Goal: Task Accomplishment & Management: Use online tool/utility

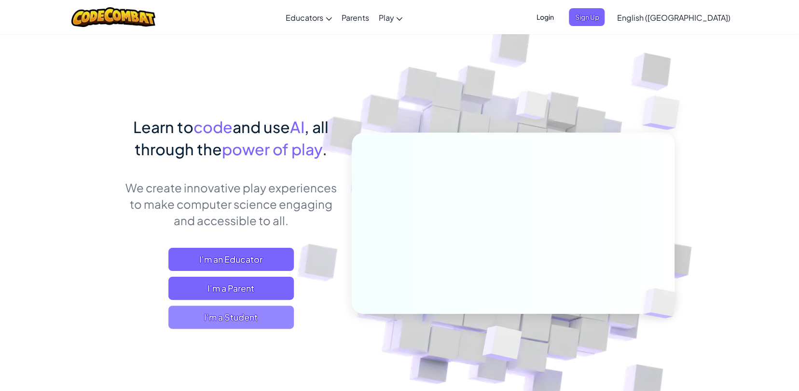
click at [252, 312] on span "I'm a Student" at bounding box center [230, 317] width 125 height 23
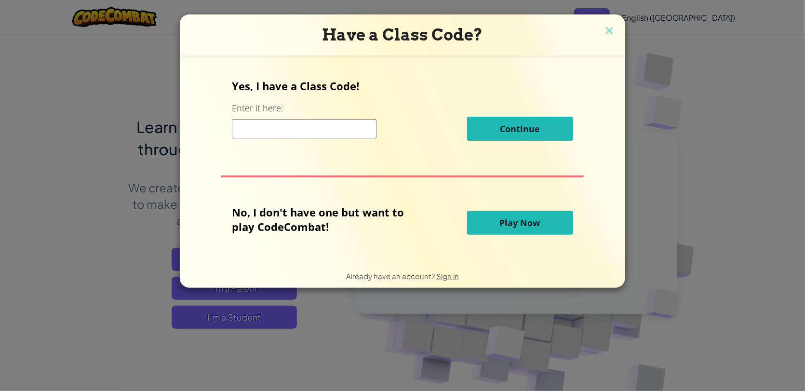
click at [504, 232] on button "Play Now" at bounding box center [520, 223] width 106 height 24
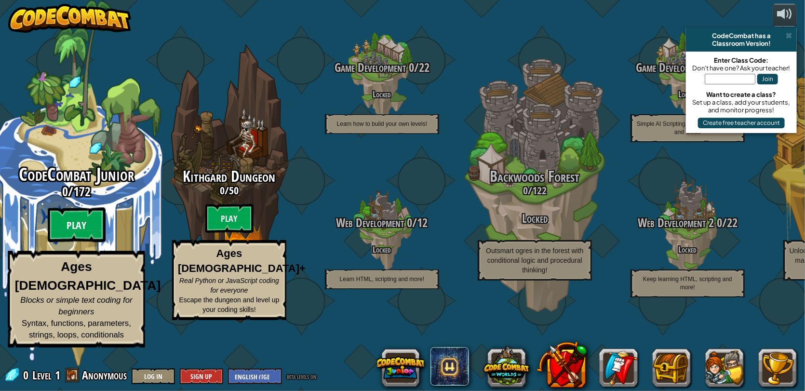
click at [86, 243] on btn "Play" at bounding box center [77, 225] width 58 height 35
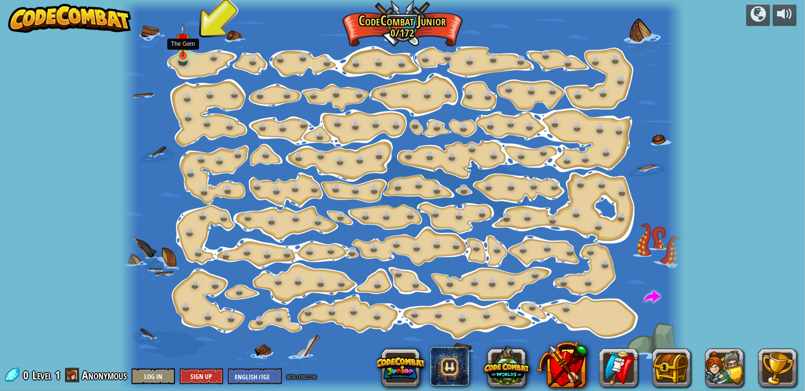
click at [178, 51] on img at bounding box center [183, 40] width 14 height 33
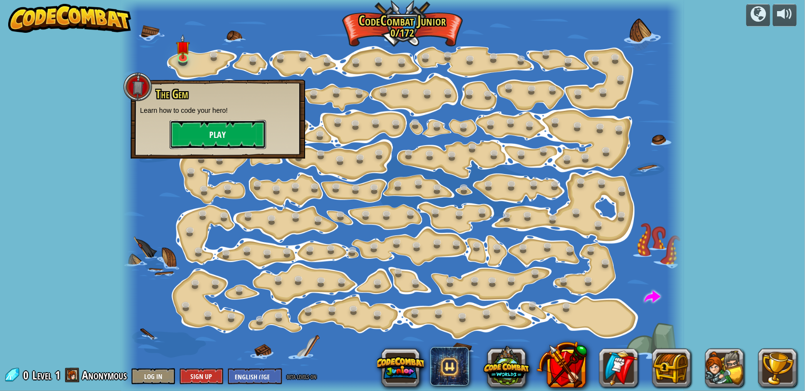
click at [199, 133] on button "Play" at bounding box center [218, 134] width 96 height 29
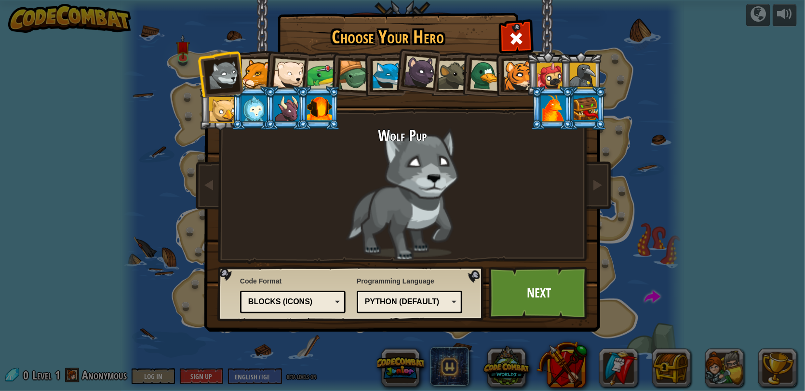
click at [415, 302] on div "Python (Default)" at bounding box center [406, 302] width 83 height 11
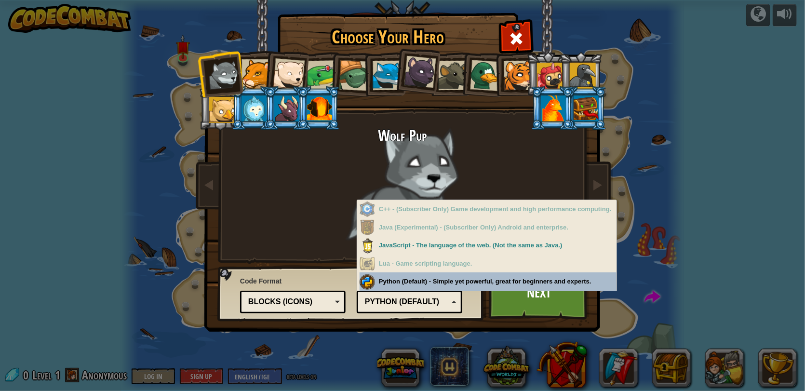
click at [421, 288] on div "Programming Language Python (Default) JavaScript Lua C++ Java (Experimental) Py…" at bounding box center [410, 294] width 106 height 40
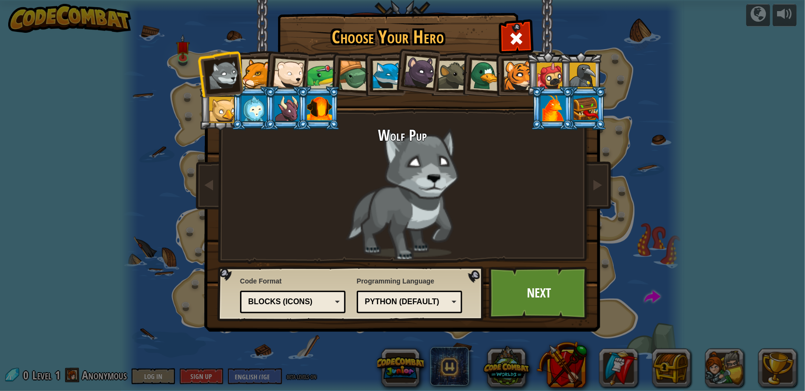
click at [299, 287] on div "Code Format Text code Blocks and code Blocks Blocks (Icons) Blocks (Icons) Bloc…" at bounding box center [293, 295] width 106 height 42
click at [299, 302] on div "Blocks (Icons)" at bounding box center [289, 302] width 83 height 11
click at [286, 301] on div "Text code" at bounding box center [289, 302] width 83 height 11
click at [310, 375] on div "Choose Your Hero 0 Wolf Pup Cougar Polar Bear Cub Frog Turtle Blue Fox Panther …" at bounding box center [402, 195] width 805 height 391
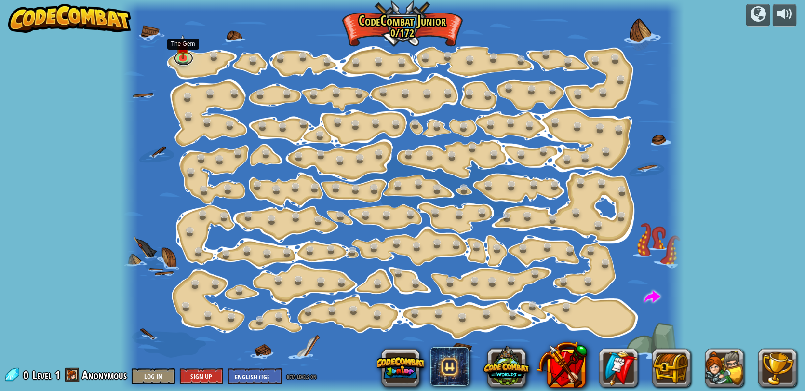
click at [184, 63] on div "Step Change (Locked) Change step arguments. Go Smart (Locked) Now we're really …" at bounding box center [403, 195] width 564 height 391
drag, startPoint x: 190, startPoint y: 57, endPoint x: 180, endPoint y: 58, distance: 9.7
click at [189, 57] on link at bounding box center [183, 55] width 19 height 19
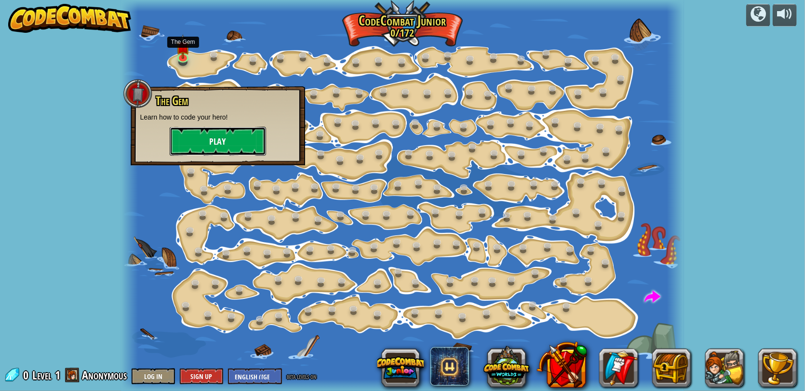
click at [226, 141] on button "Play" at bounding box center [218, 141] width 96 height 29
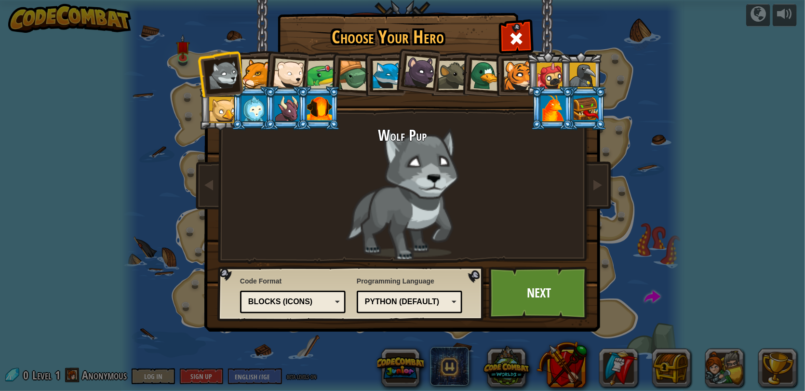
click at [283, 312] on div "Text code Blocks and code Blocks Blocks (Icons) Blocks (Icons)" at bounding box center [293, 302] width 106 height 23
click at [502, 302] on link "Next" at bounding box center [539, 293] width 101 height 53
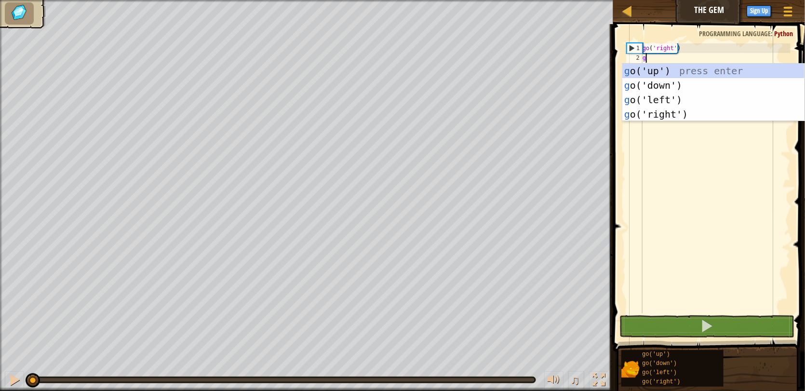
scroll to position [4, 0]
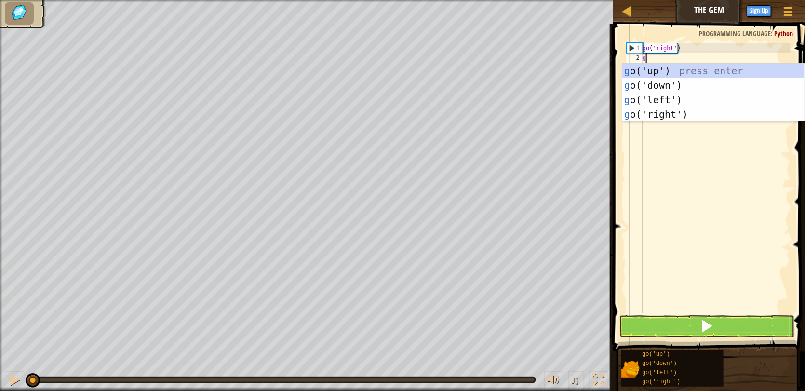
type textarea "go"
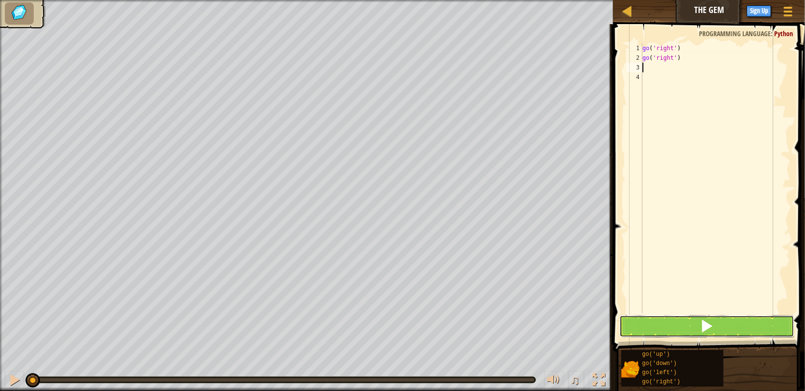
click at [739, 324] on button at bounding box center [707, 326] width 175 height 22
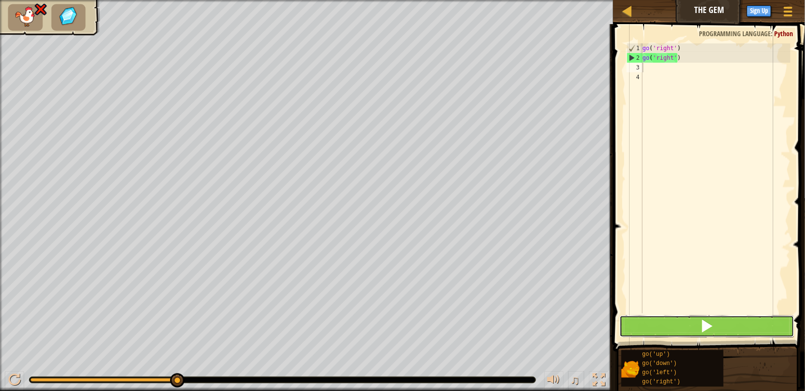
click at [645, 331] on button at bounding box center [707, 326] width 175 height 22
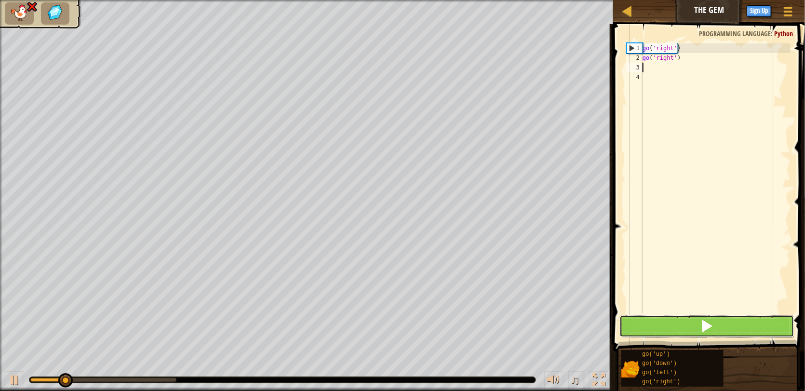
click at [645, 331] on button at bounding box center [707, 326] width 175 height 22
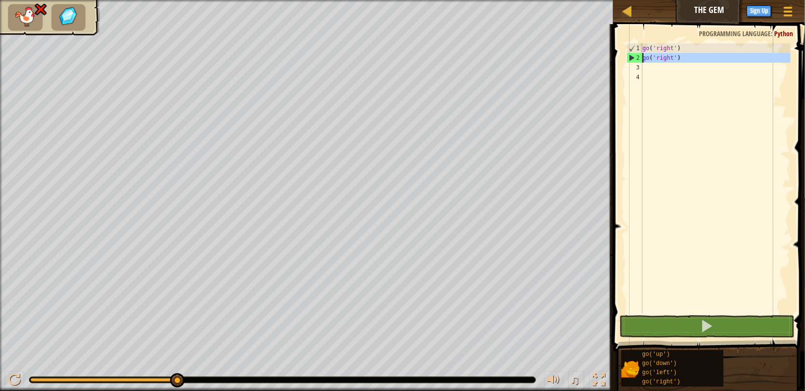
drag, startPoint x: 692, startPoint y: 63, endPoint x: 629, endPoint y: 61, distance: 62.3
click at [629, 61] on div "1 2 3 4 go ( 'right' ) go ( 'right' ) ההההההההההההההההההההההההההההההההההההההההה…" at bounding box center [708, 178] width 166 height 270
type textarea "go('right')"
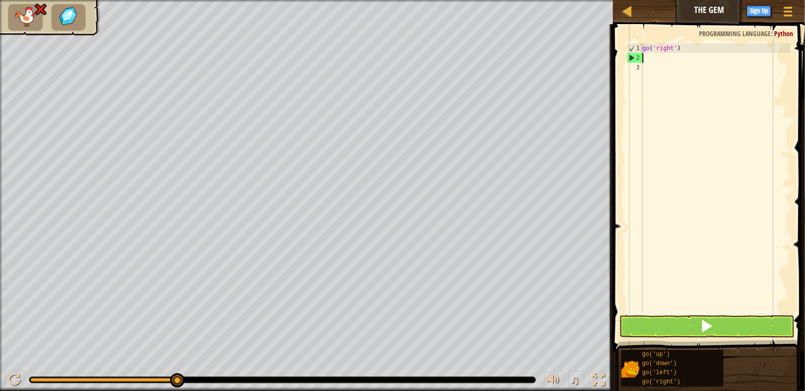
type textarea "go('right')"
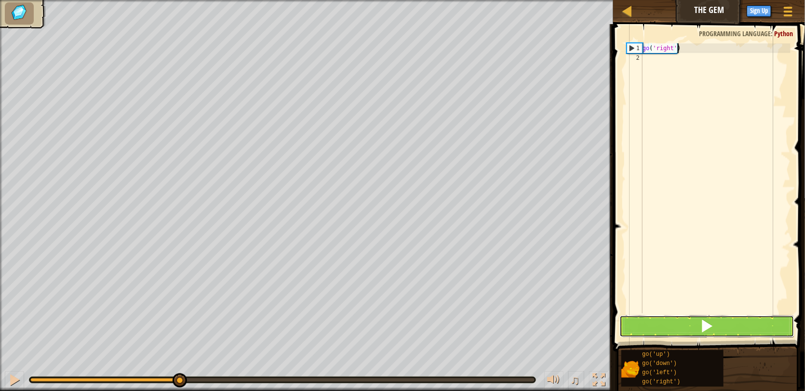
click at [645, 319] on button at bounding box center [707, 326] width 175 height 22
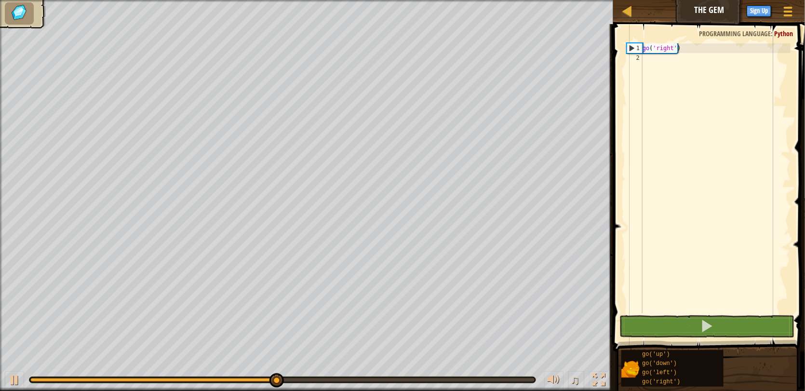
drag, startPoint x: 292, startPoint y: 385, endPoint x: 337, endPoint y: 384, distance: 45.3
click at [337, 385] on div "♫" at bounding box center [307, 377] width 614 height 29
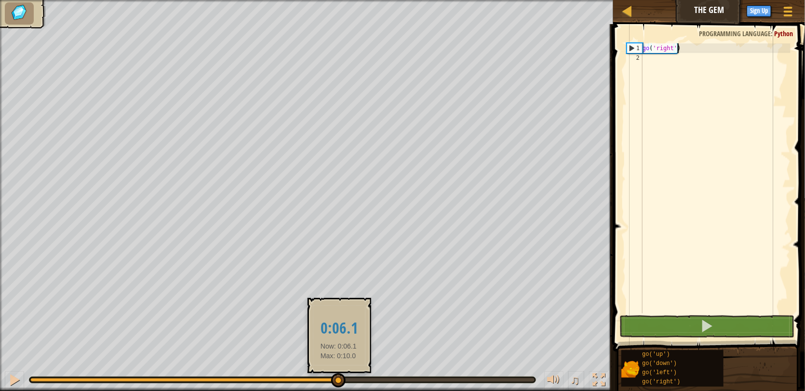
click at [339, 379] on div at bounding box center [282, 380] width 505 height 4
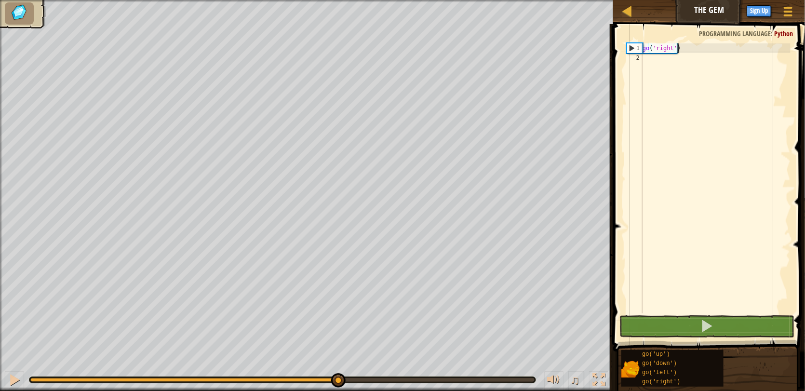
click at [470, 382] on div at bounding box center [282, 380] width 506 height 6
click at [472, 379] on div at bounding box center [282, 380] width 505 height 4
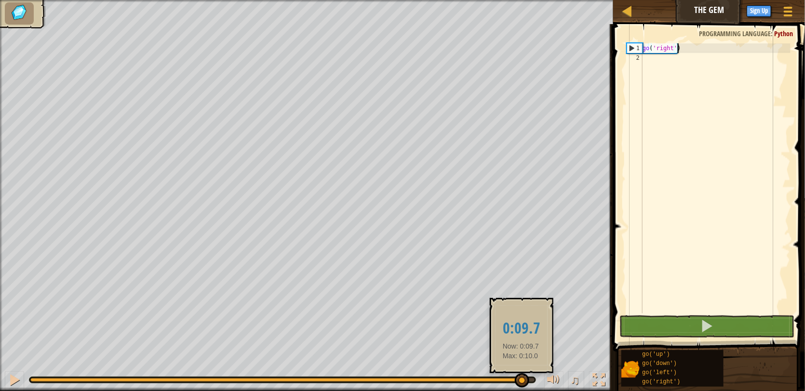
click at [521, 378] on div at bounding box center [282, 380] width 505 height 4
click at [533, 378] on div at bounding box center [282, 380] width 505 height 4
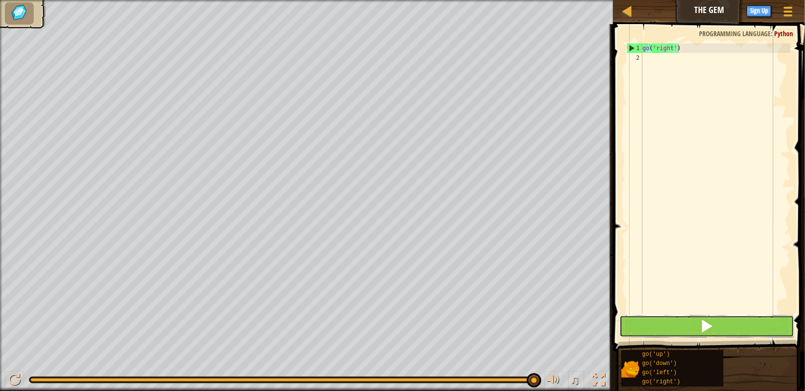
click at [661, 331] on button at bounding box center [707, 326] width 175 height 22
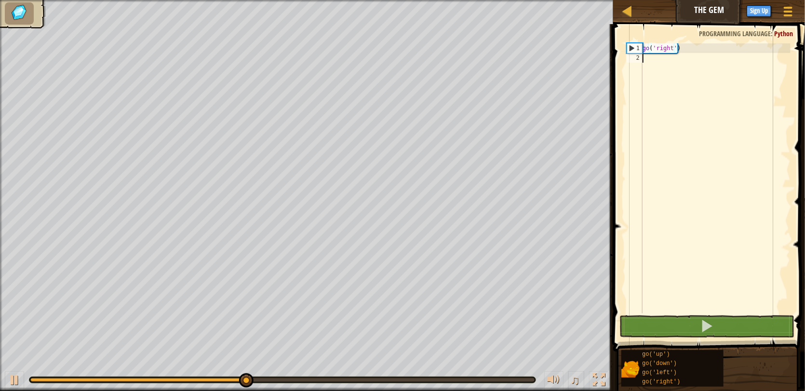
click at [694, 55] on div "go ( 'right' )" at bounding box center [716, 187] width 150 height 289
type textarea "g"
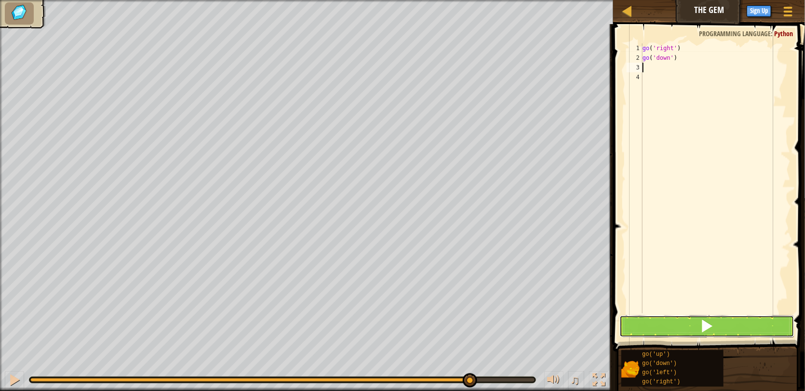
click at [661, 325] on button at bounding box center [707, 326] width 175 height 22
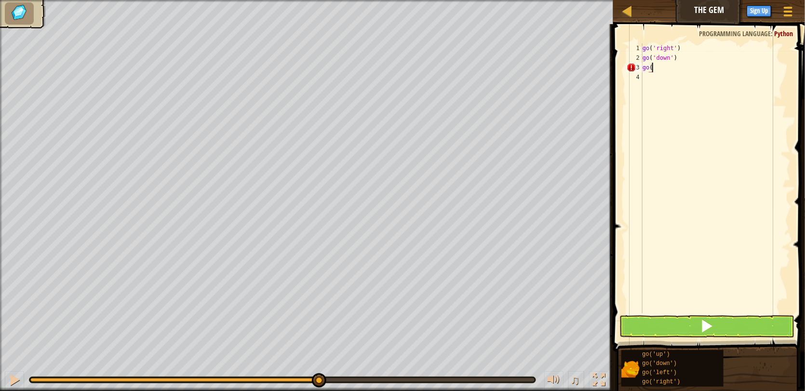
type textarea "go('"
click at [642, 328] on button at bounding box center [707, 326] width 175 height 22
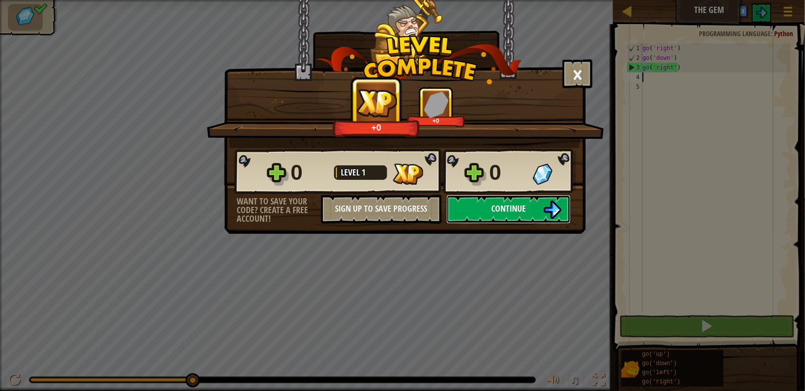
click at [495, 219] on button "Continue" at bounding box center [509, 209] width 124 height 29
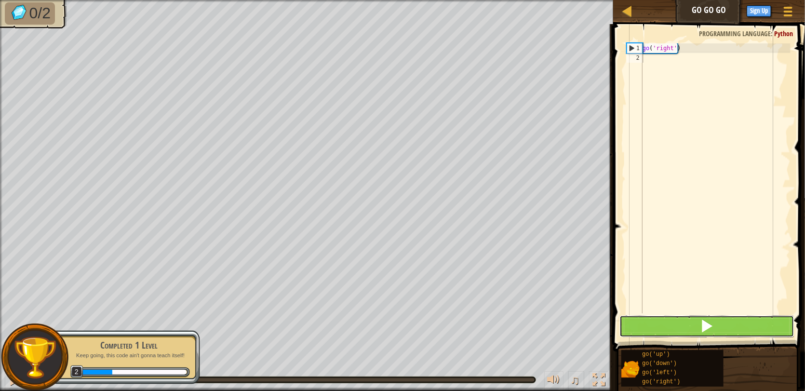
click at [661, 328] on button at bounding box center [707, 326] width 175 height 22
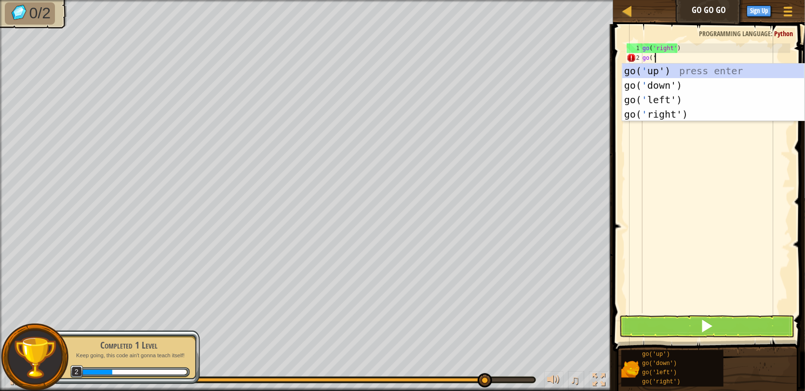
scroll to position [4, 0]
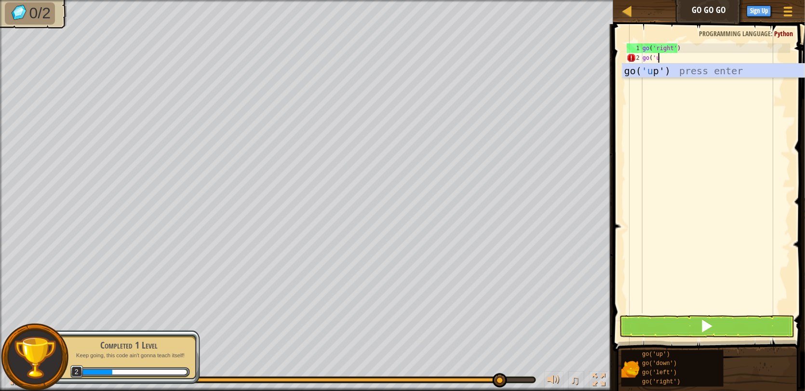
type textarea "go('up"
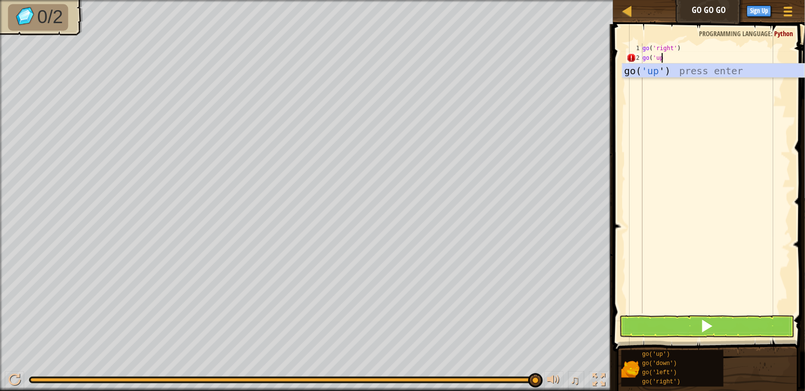
scroll to position [4, 0]
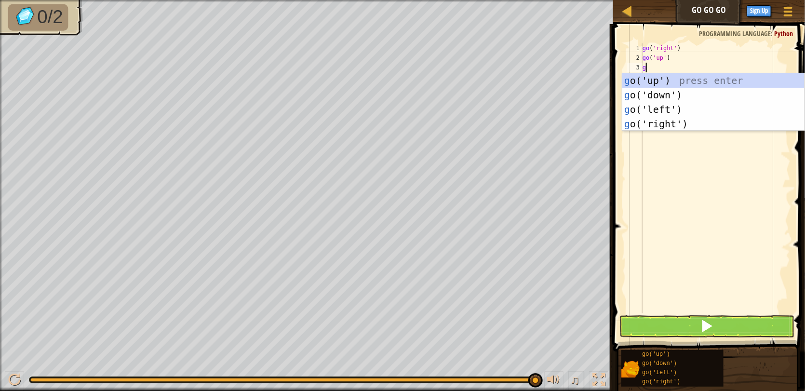
type textarea "go"
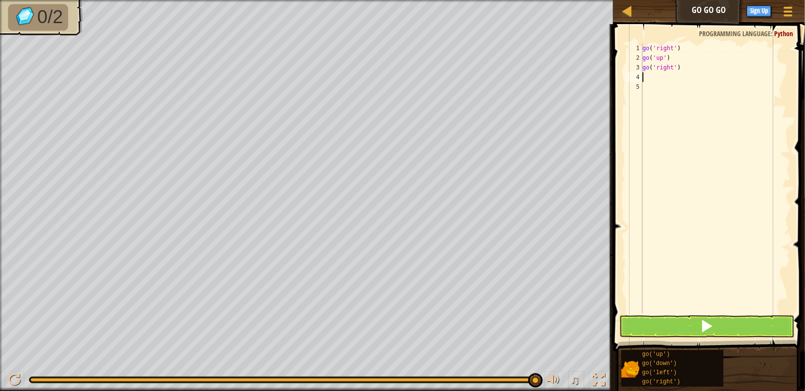
type textarea "g"
click at [678, 319] on button at bounding box center [707, 326] width 175 height 22
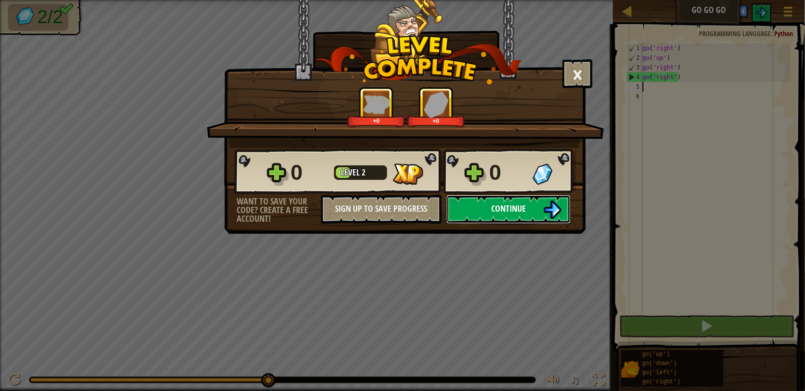
click at [506, 208] on span "Continue" at bounding box center [508, 209] width 35 height 12
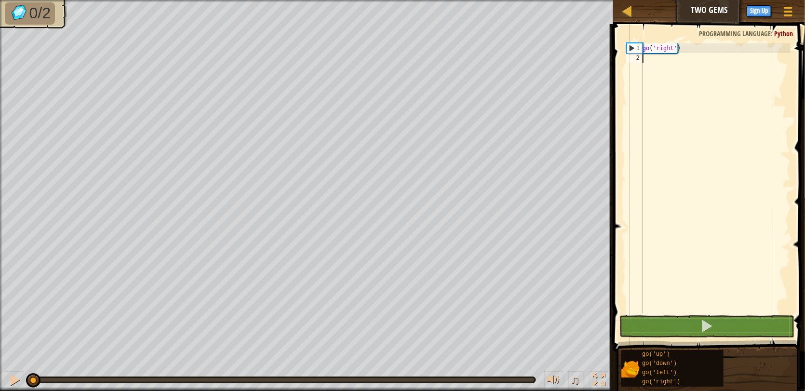
type textarea "g"
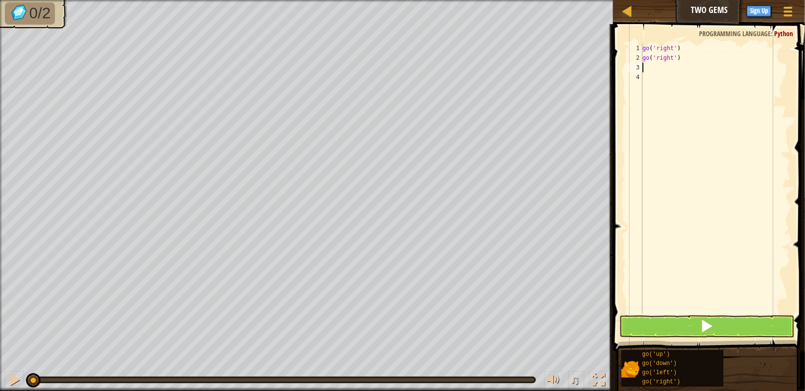
type textarea "g"
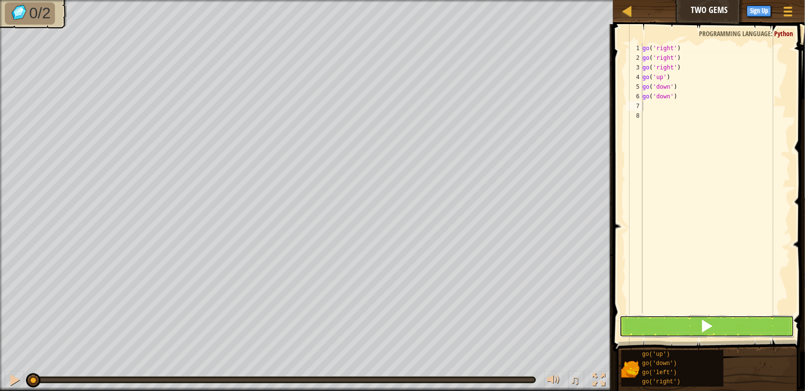
click at [675, 317] on button at bounding box center [707, 326] width 175 height 22
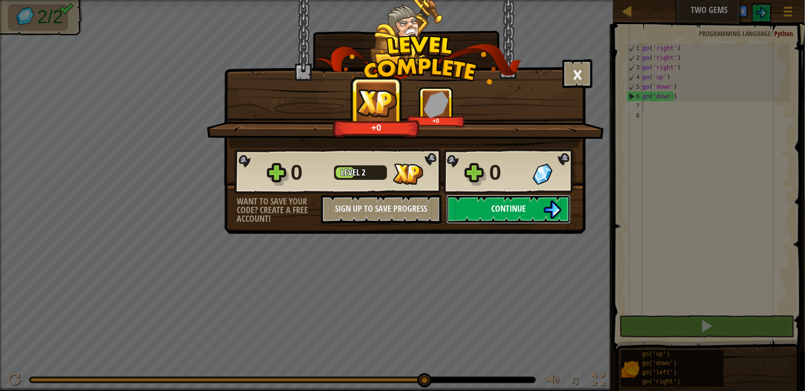
click at [486, 215] on button "Continue" at bounding box center [509, 209] width 124 height 29
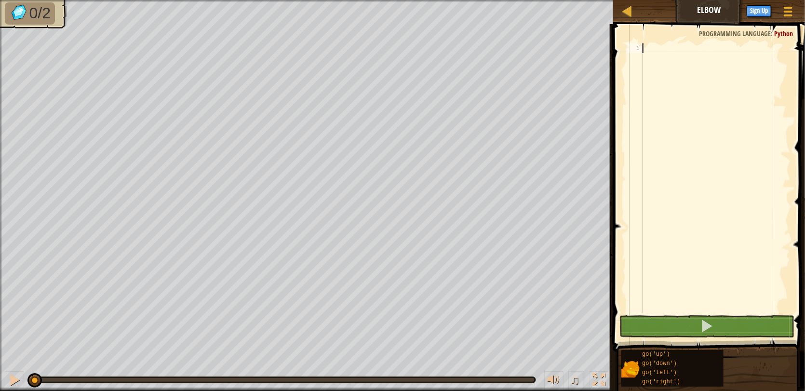
type textarea "g"
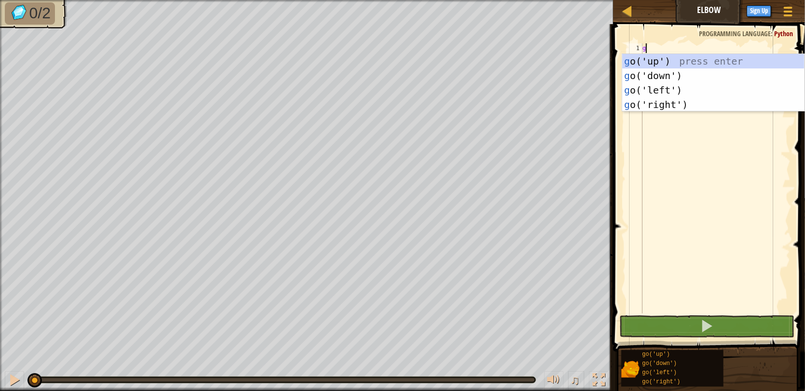
scroll to position [4, 0]
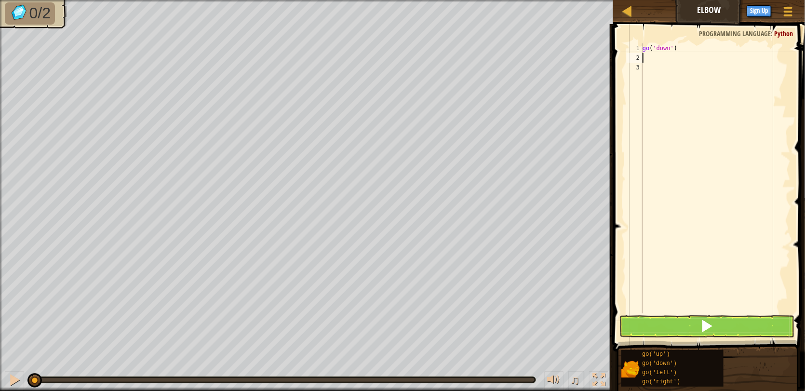
type textarea "g"
type textarea "a"
click at [560, 378] on div at bounding box center [554, 380] width 13 height 13
click at [558, 377] on div at bounding box center [554, 380] width 13 height 13
type textarea "g"
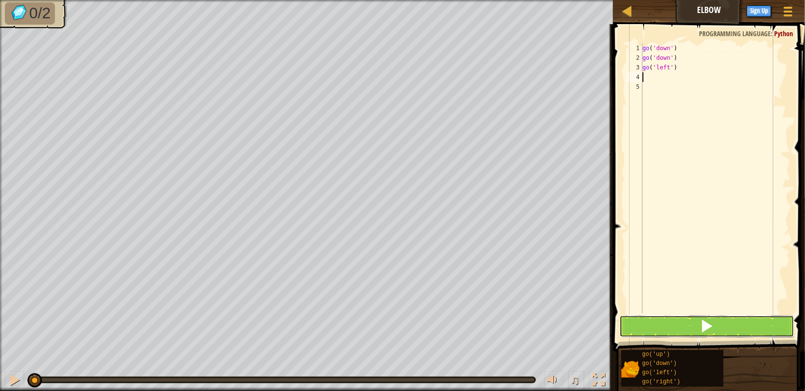
click at [708, 321] on span at bounding box center [707, 326] width 14 height 14
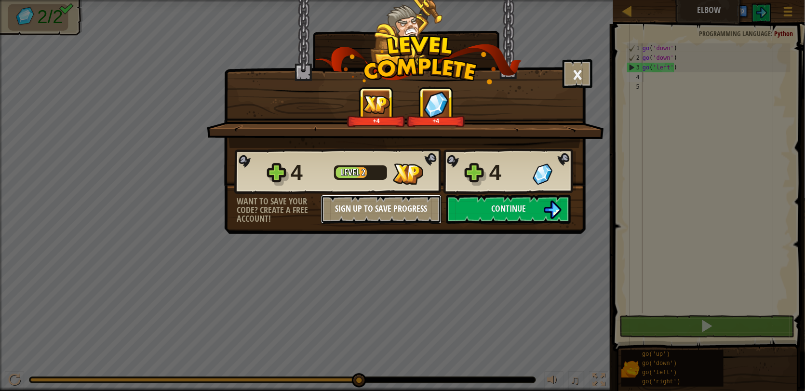
click at [382, 210] on button "Sign Up to Save Progress" at bounding box center [381, 209] width 121 height 29
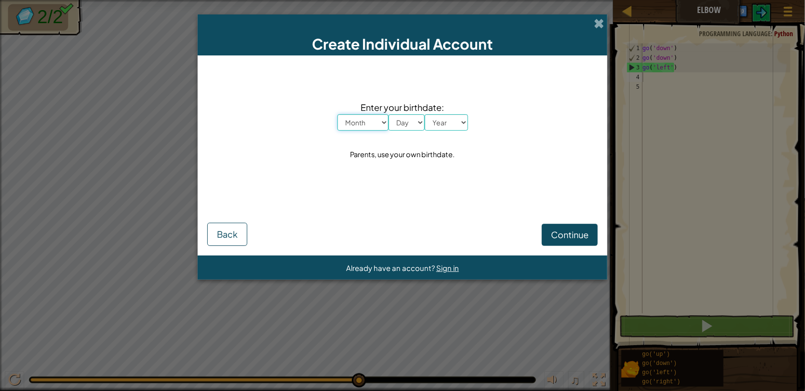
click at [371, 119] on select "Month January February March April May June July August September October Novem…" at bounding box center [363, 122] width 51 height 16
click at [338, 114] on select "Month January February March April May June July August September October Novem…" at bounding box center [363, 122] width 51 height 16
click at [378, 126] on select "Month January February March April May June July August September October Novem…" at bounding box center [363, 122] width 51 height 16
select select "4"
click at [338, 114] on select "Month January February March April May June July August September October Novem…" at bounding box center [363, 122] width 51 height 16
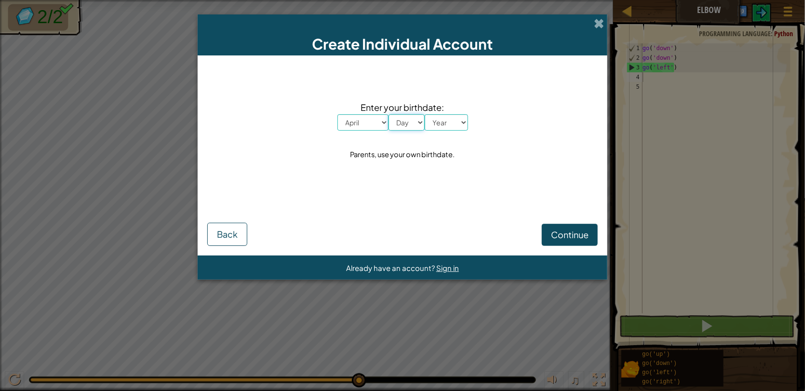
click at [409, 123] on select "Day 1 2 3 4 5 6 7 8 9 10 11 12 13 14 15 16 17 18 19 20 21 22 23 24 25 26 27 28 …" at bounding box center [407, 122] width 36 height 16
select select "2"
click at [389, 114] on select "Day 1 2 3 4 5 6 7 8 9 10 11 12 13 14 15 16 17 18 19 20 21 22 23 24 25 26 27 28 …" at bounding box center [407, 122] width 36 height 16
click at [453, 123] on select "Year [DATE] 2024 2023 2022 2021 2020 2019 2018 2017 2016 2015 2014 2013 2012 20…" at bounding box center [446, 122] width 43 height 16
select select "2008"
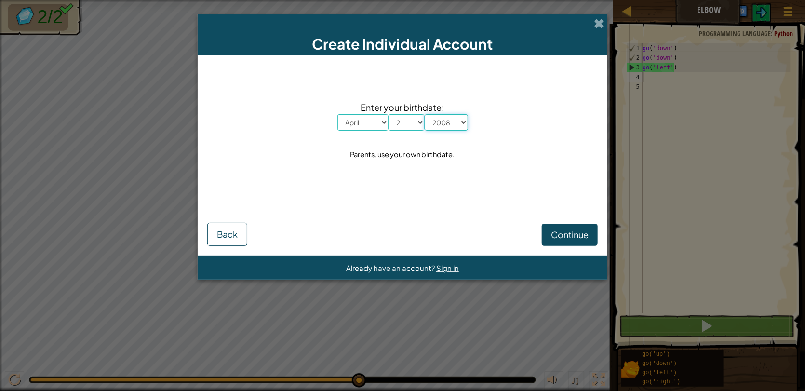
click at [425, 114] on select "Year [DATE] 2024 2023 2022 2021 2020 2019 2018 2017 2016 2015 2014 2013 2012 20…" at bounding box center [446, 122] width 43 height 16
click at [564, 234] on span "Continue" at bounding box center [570, 234] width 38 height 11
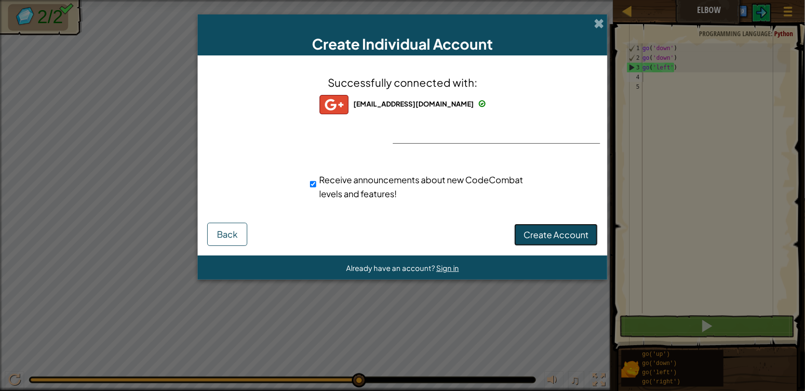
click at [548, 233] on span "Create Account" at bounding box center [556, 234] width 65 height 11
click at [548, 233] on button "Create Account" at bounding box center [556, 235] width 83 height 22
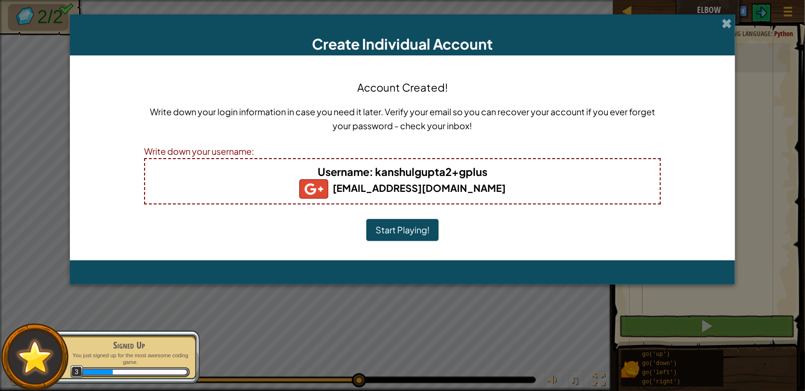
click at [428, 217] on div "Account Created! Write down your login information in case you need it later. V…" at bounding box center [402, 158] width 517 height 186
click at [420, 232] on button "Start Playing!" at bounding box center [403, 230] width 72 height 22
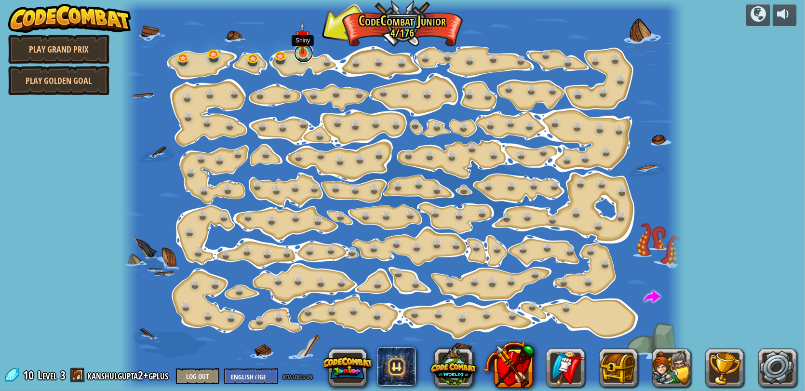
click at [303, 56] on link at bounding box center [303, 52] width 19 height 19
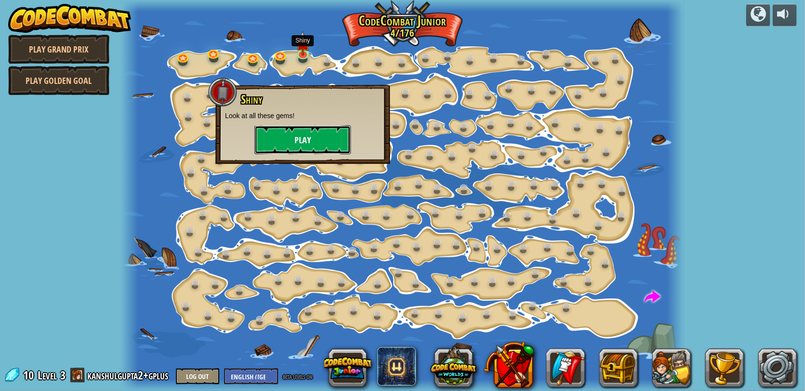
click at [302, 128] on button "Play" at bounding box center [303, 139] width 96 height 29
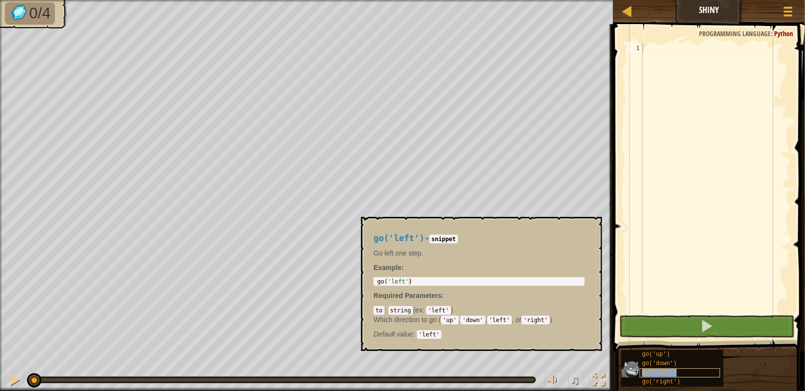
click at [656, 369] on span "go('left')" at bounding box center [659, 372] width 35 height 7
click at [668, 371] on span "go('left')" at bounding box center [659, 372] width 35 height 7
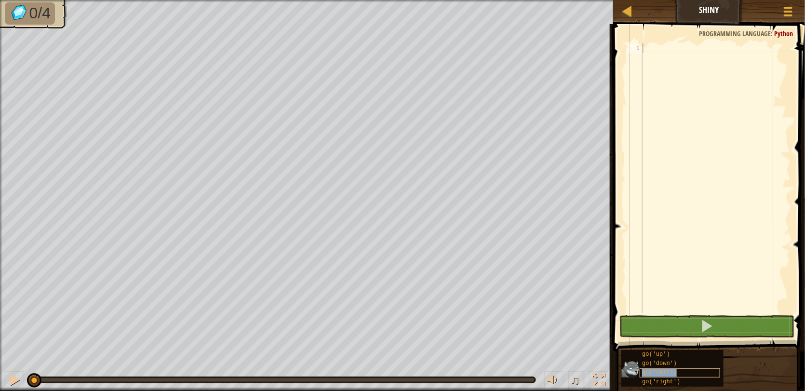
click at [668, 371] on span "go('left')" at bounding box center [659, 372] width 35 height 7
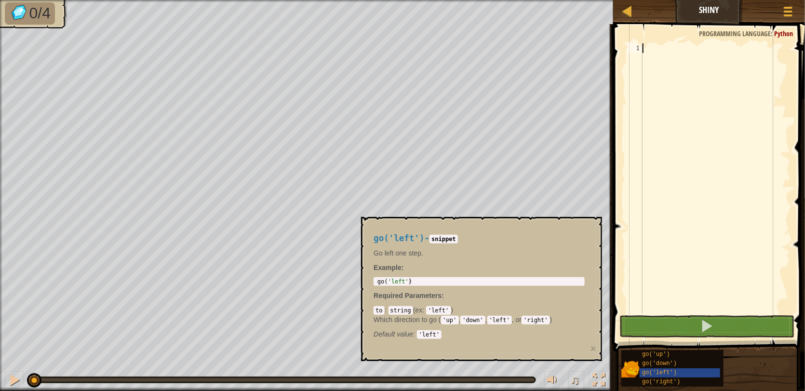
type textarea "go('left')"
drag, startPoint x: 417, startPoint y: 282, endPoint x: 373, endPoint y: 279, distance: 44.5
click at [373, 279] on div "go('left') - snippet Go left one step. Example : go('left') 1 go ( 'left' ) ההה…" at bounding box center [479, 284] width 225 height 119
click at [657, 50] on div at bounding box center [716, 187] width 150 height 289
paste textarea "go('left')"
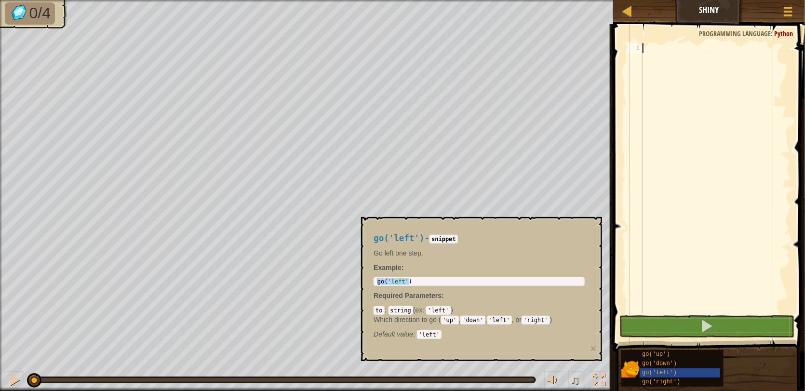
type textarea "go('left')"
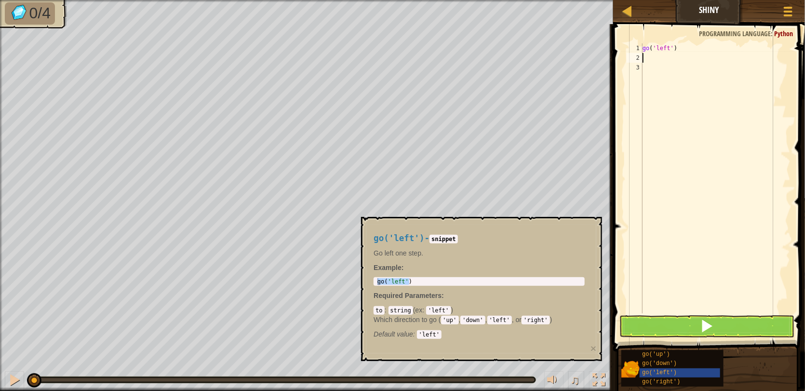
paste textarea "go('left')"
type textarea "go('left')"
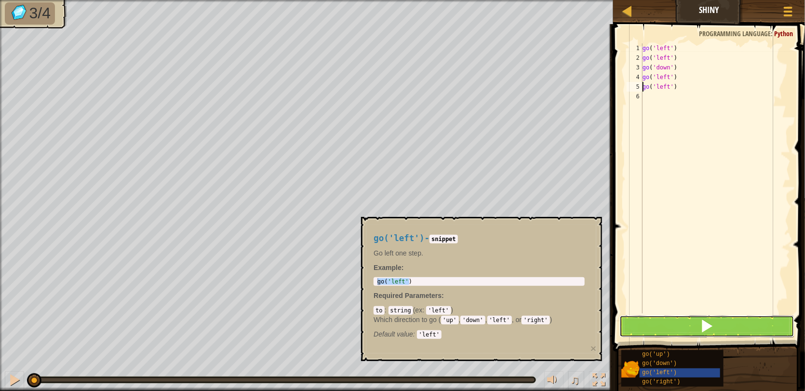
click at [694, 327] on button at bounding box center [707, 326] width 175 height 22
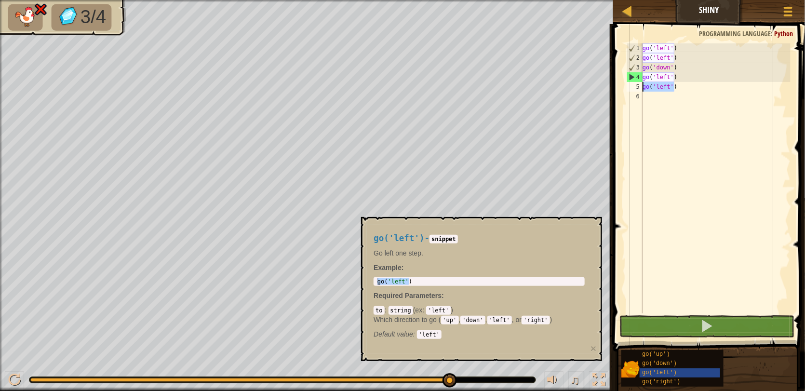
drag, startPoint x: 685, startPoint y: 87, endPoint x: 629, endPoint y: 91, distance: 55.6
click at [629, 91] on div "go('left') 1 2 3 4 5 6 go ( 'left' ) go ( 'left' ) go ( 'down' ) go ( 'left' ) …" at bounding box center [708, 178] width 166 height 270
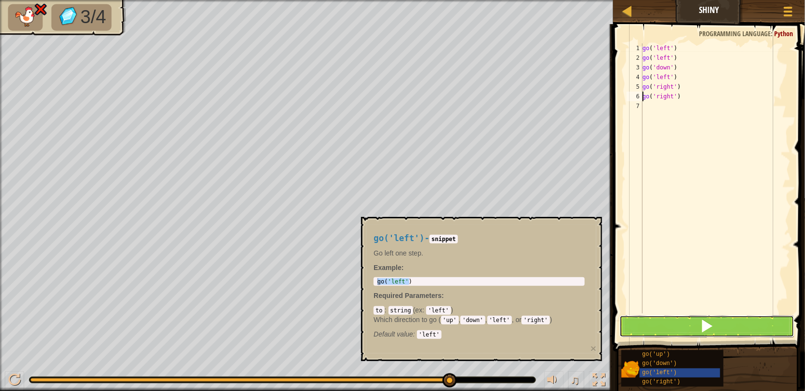
click at [669, 328] on button at bounding box center [707, 326] width 175 height 22
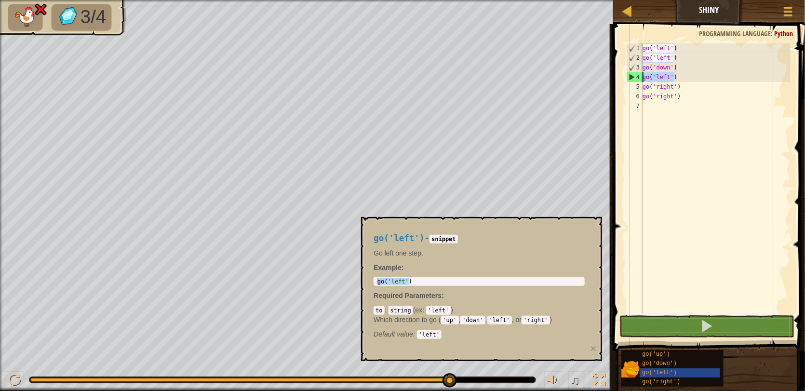
drag, startPoint x: 681, startPoint y: 77, endPoint x: 623, endPoint y: 77, distance: 58.4
click at [623, 77] on div "go('right') 1 2 3 4 5 6 7 go ( 'left' ) go ( 'left' ) go ( 'down' ) go ( 'left'…" at bounding box center [708, 207] width 195 height 356
type textarea "go('left')"
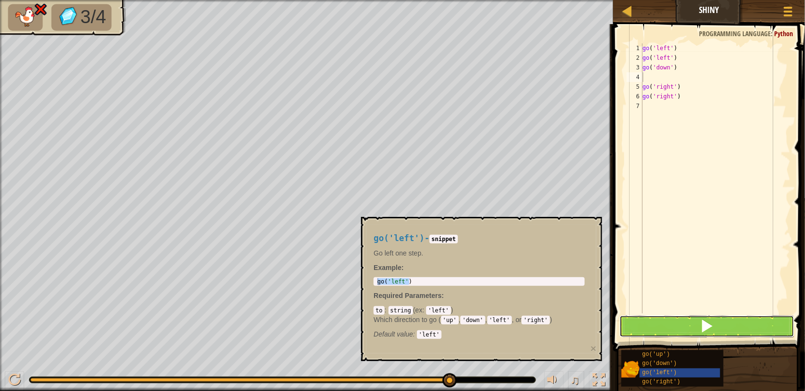
click at [691, 319] on button at bounding box center [707, 326] width 175 height 22
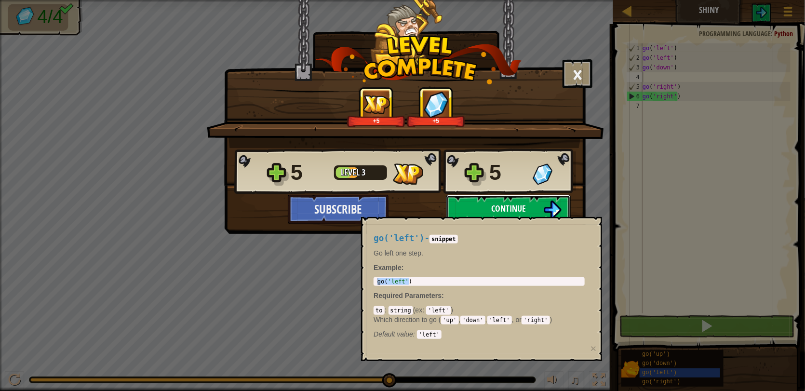
click at [540, 205] on button "Continue" at bounding box center [509, 209] width 124 height 29
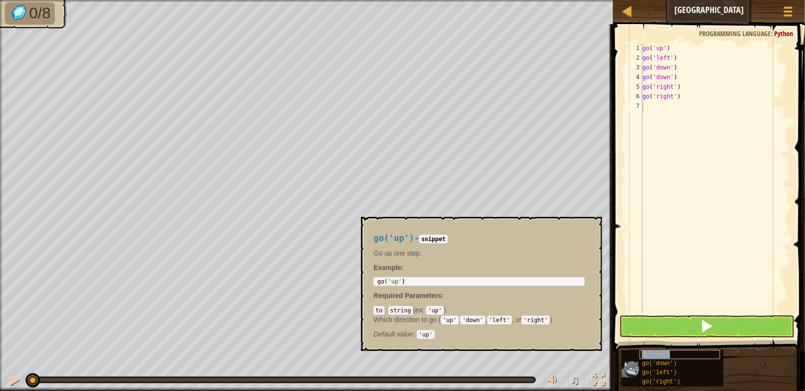
type textarea "go('up')"
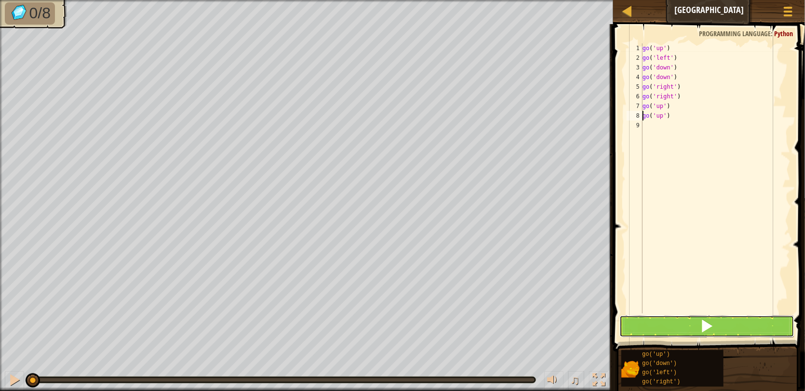
click at [675, 334] on button at bounding box center [707, 326] width 175 height 22
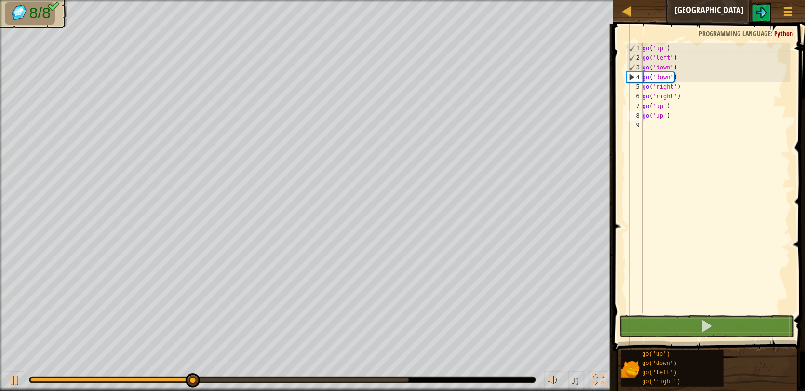
click at [402, 377] on div at bounding box center [282, 380] width 506 height 6
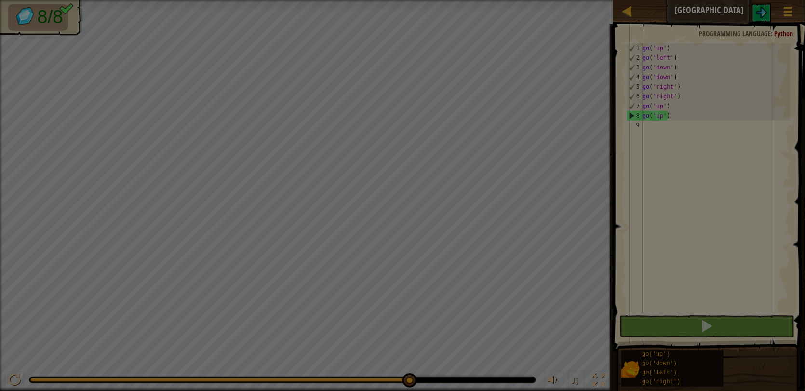
drag, startPoint x: 270, startPoint y: 374, endPoint x: 412, endPoint y: 375, distance: 142.8
click at [436, 1] on body "Map Gem Square Game Menu 1 הההההההההההההההההההההההההההההההההההההההההההההההההההה…" at bounding box center [402, 0] width 805 height 1
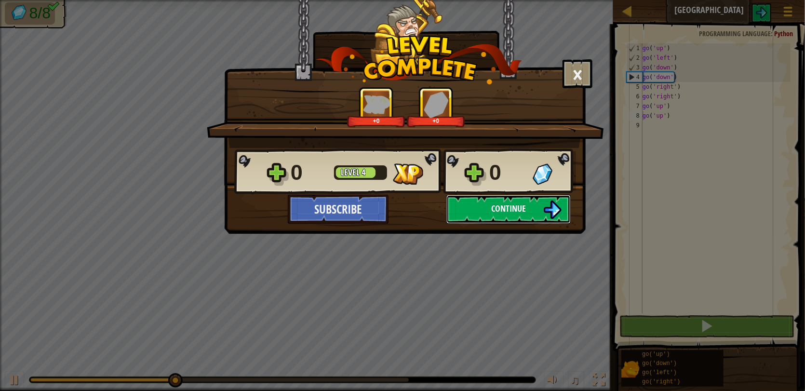
click at [500, 212] on span "Continue" at bounding box center [508, 209] width 35 height 12
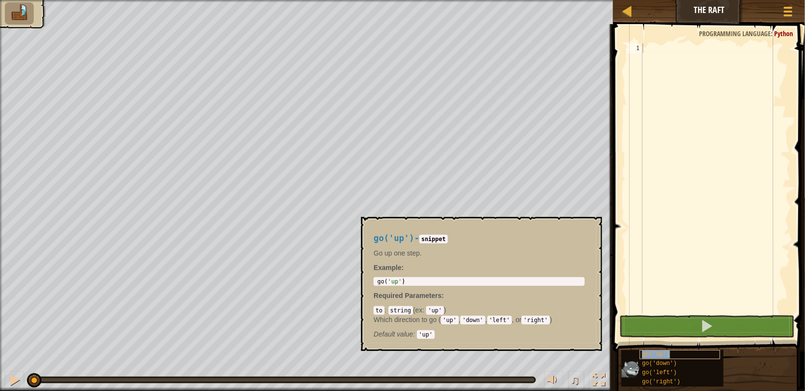
click at [649, 355] on span "go('up')" at bounding box center [656, 354] width 28 height 7
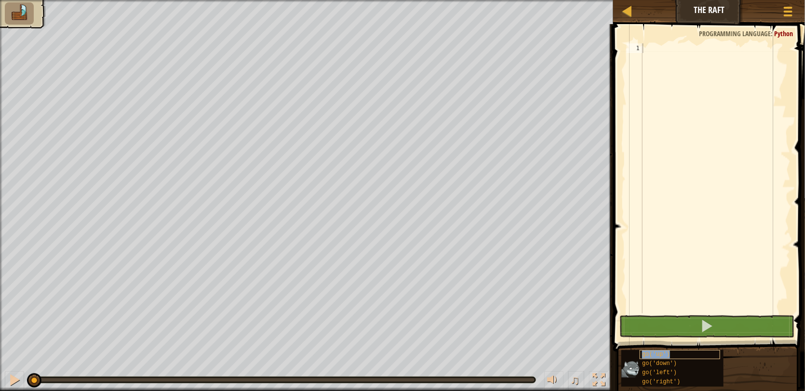
click at [649, 355] on span "go('up')" at bounding box center [656, 354] width 28 height 7
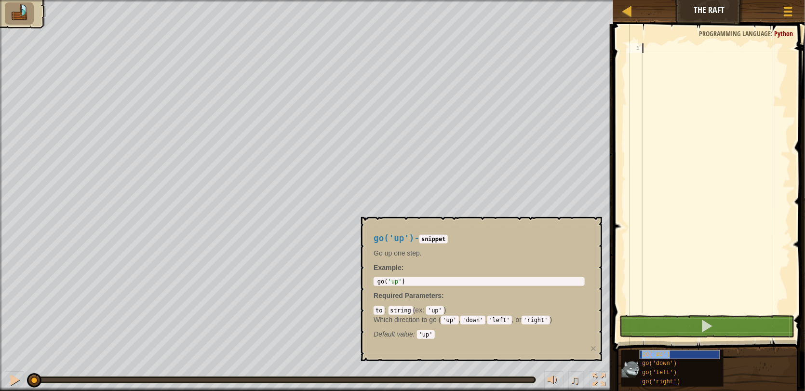
click at [649, 355] on span "go('up')" at bounding box center [656, 354] width 28 height 7
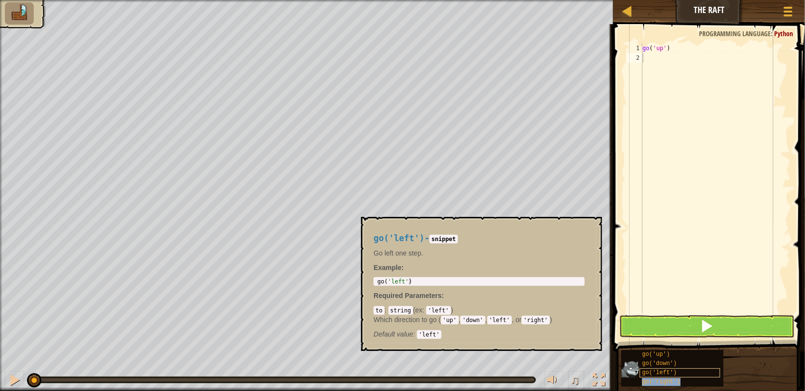
type textarea "go('right')"
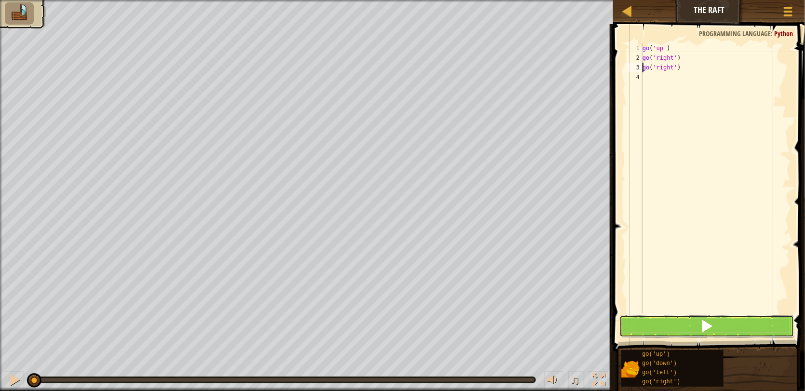
click at [704, 329] on span at bounding box center [707, 326] width 14 height 14
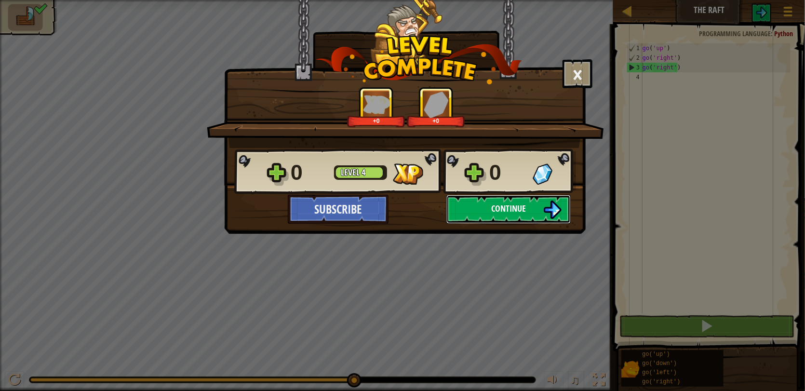
click at [487, 211] on button "Continue" at bounding box center [509, 209] width 124 height 29
